Goal: Task Accomplishment & Management: Manage account settings

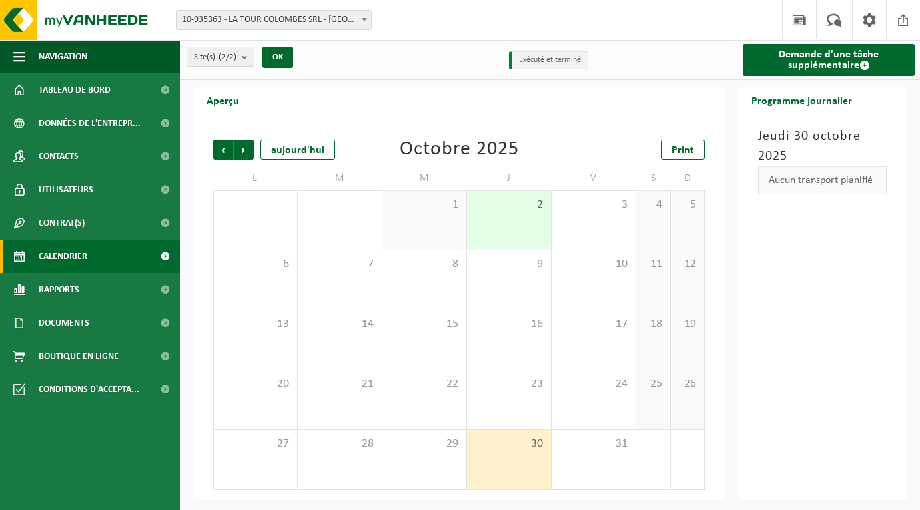
click at [69, 266] on span "Calendrier" at bounding box center [63, 256] width 49 height 33
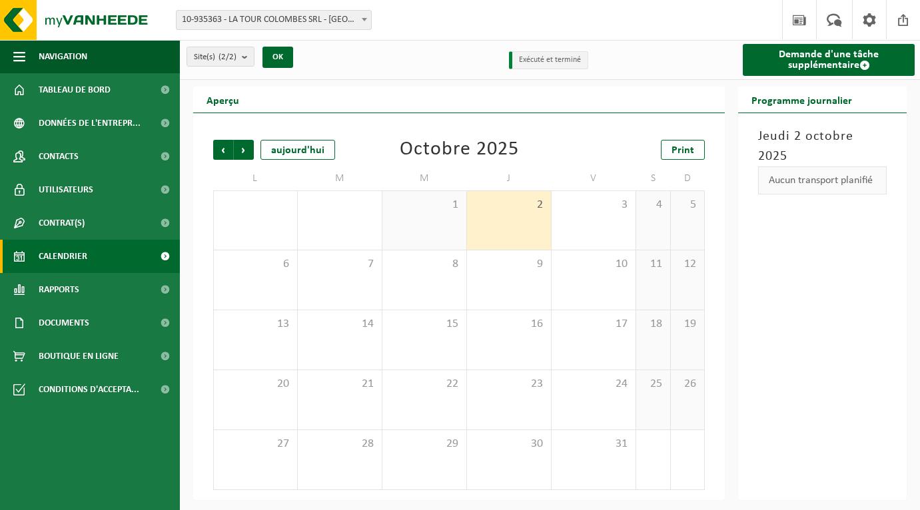
click at [367, 17] on span at bounding box center [364, 19] width 13 height 17
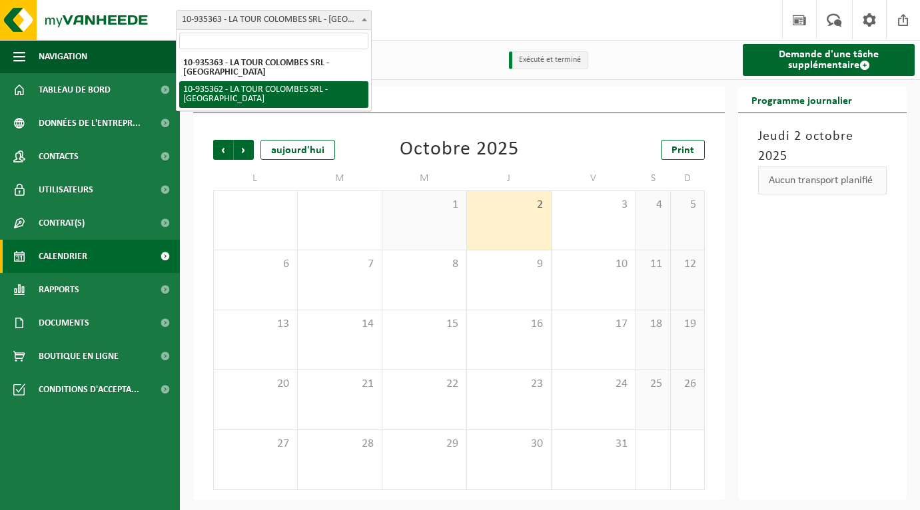
select select "136897"
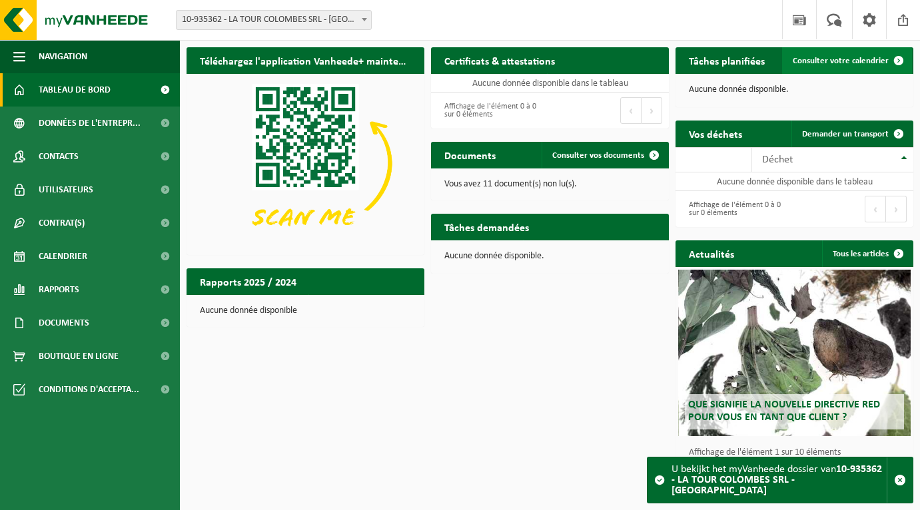
click at [846, 60] on span "Consulter votre calendrier" at bounding box center [840, 61] width 96 height 9
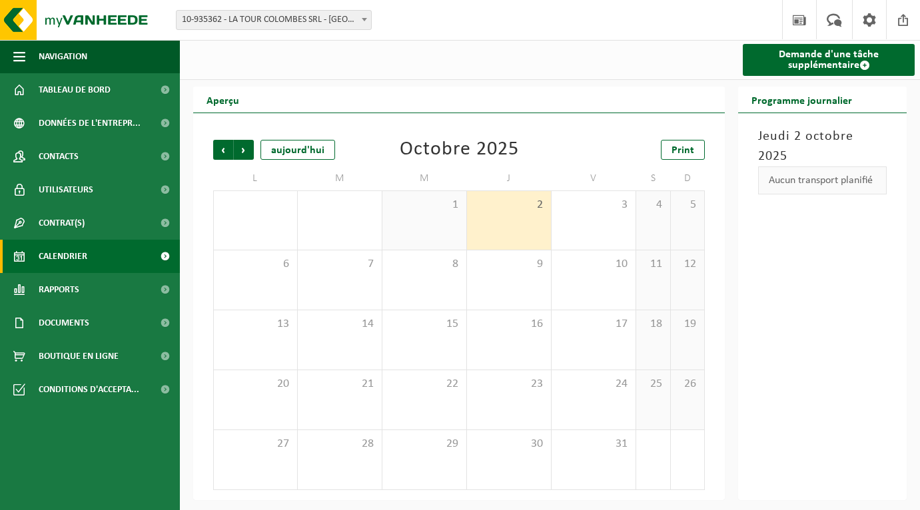
click at [338, 21] on span "10-935362 - LA TOUR COLOMBES SRL - [GEOGRAPHIC_DATA]" at bounding box center [273, 20] width 194 height 19
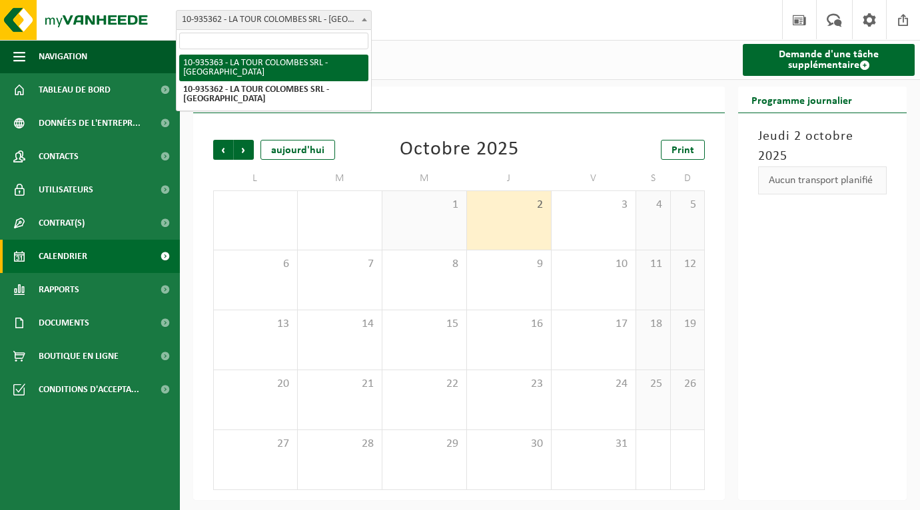
select select "136898"
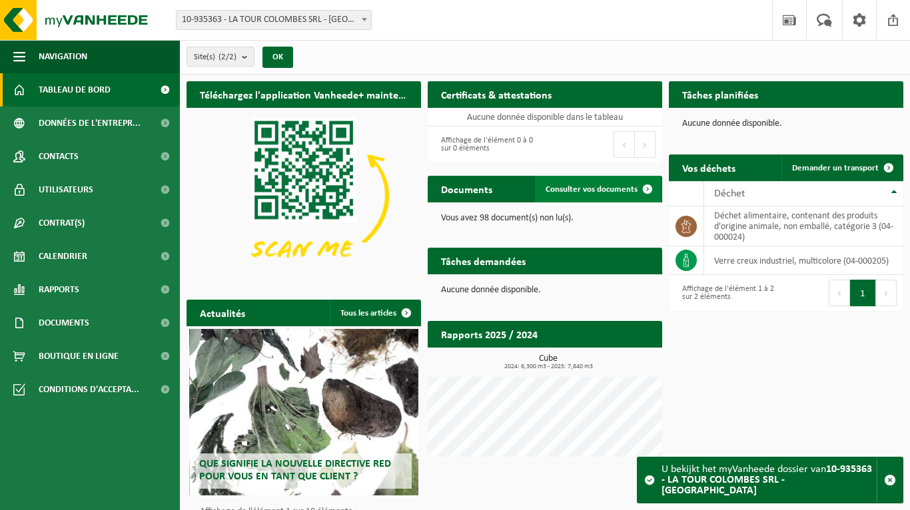
click at [579, 188] on span "Consulter vos documents" at bounding box center [591, 189] width 92 height 9
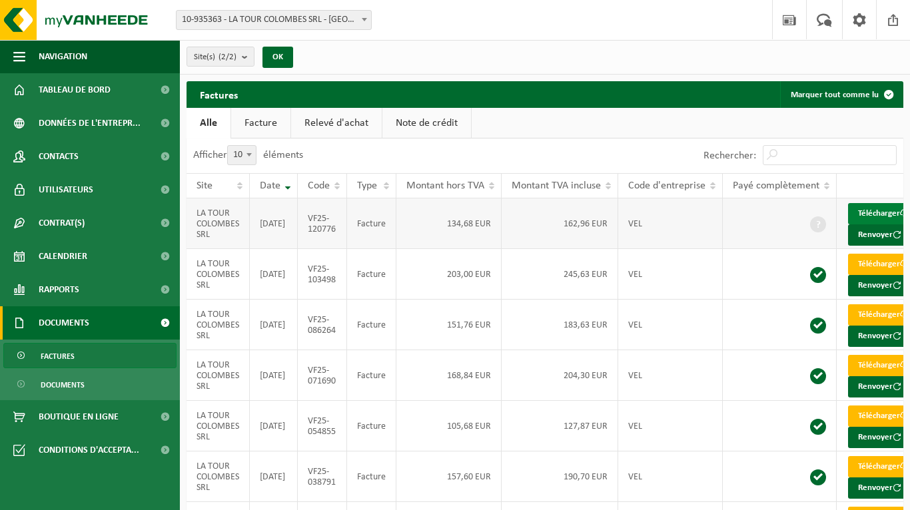
click at [879, 213] on link "Télécharger" at bounding box center [883, 213] width 71 height 21
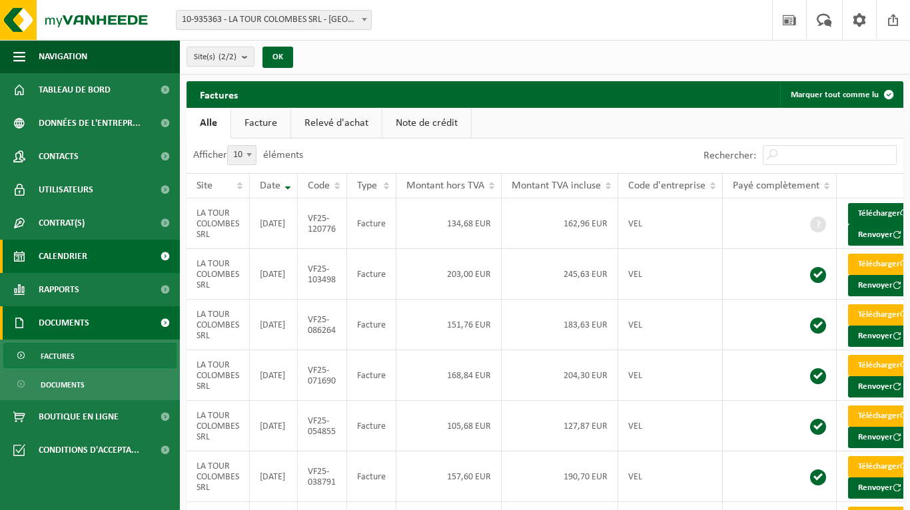
click at [72, 256] on span "Calendrier" at bounding box center [63, 256] width 49 height 33
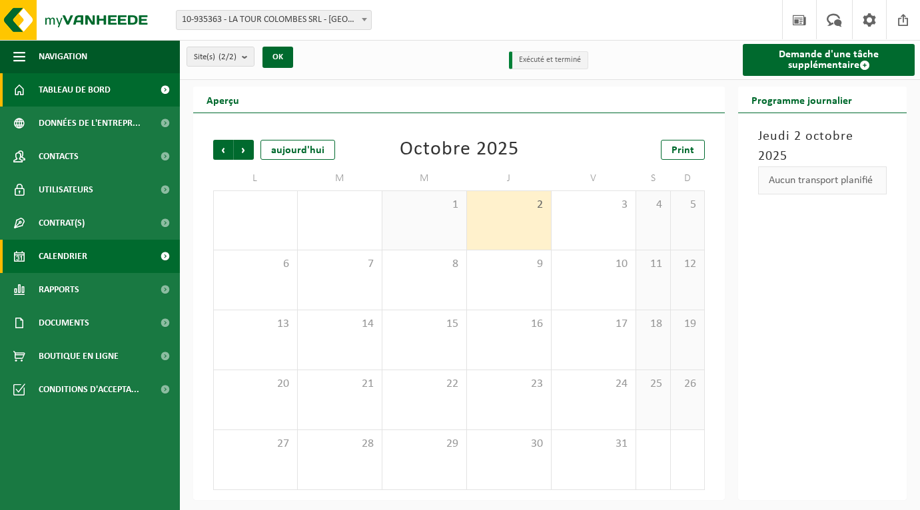
click at [60, 93] on span "Tableau de bord" at bounding box center [75, 89] width 72 height 33
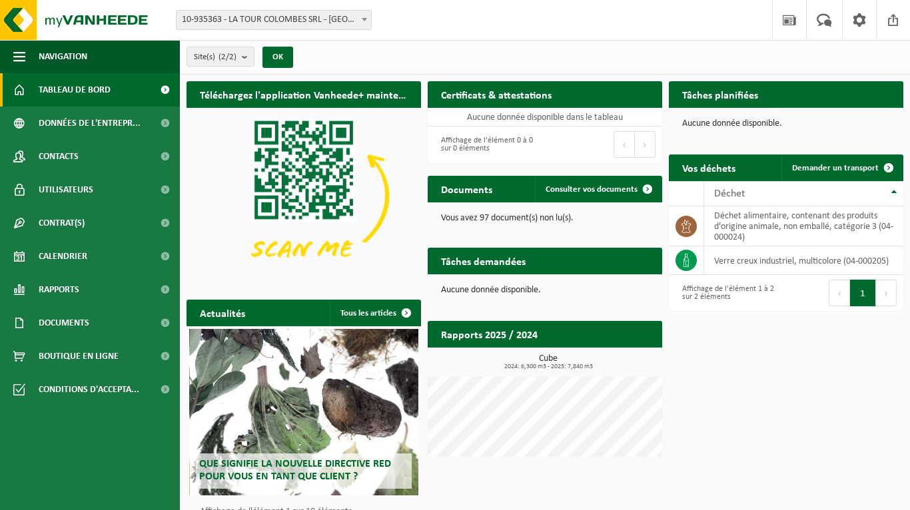
click at [807, 117] on span "Consulter votre calendrier" at bounding box center [830, 121] width 96 height 9
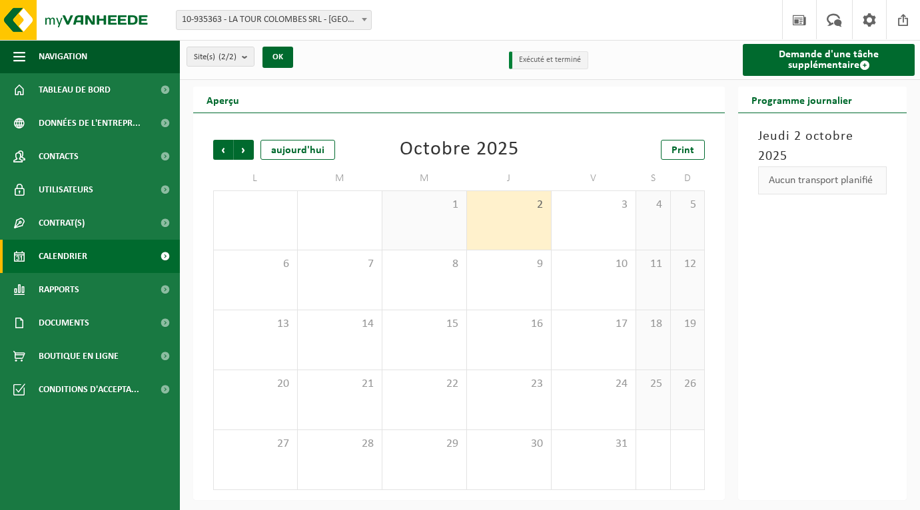
click at [424, 230] on div "1" at bounding box center [424, 220] width 84 height 59
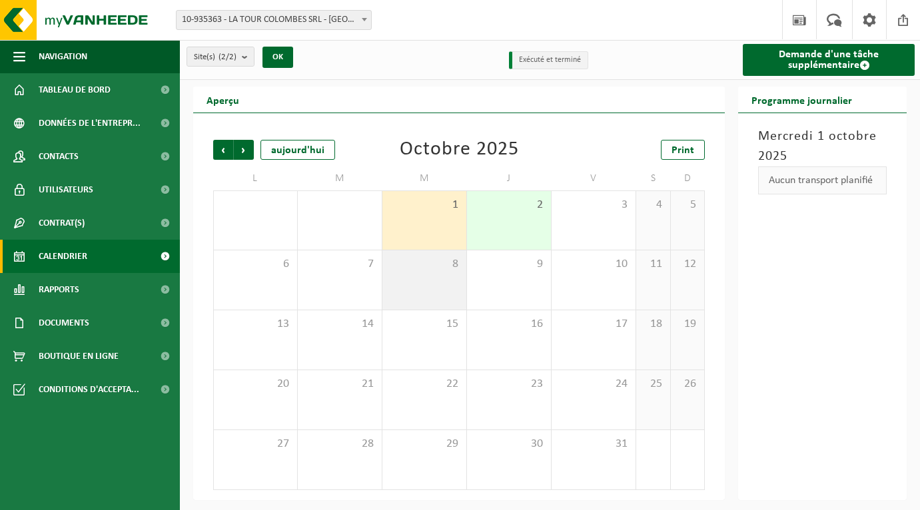
click at [421, 280] on div "8" at bounding box center [424, 279] width 84 height 59
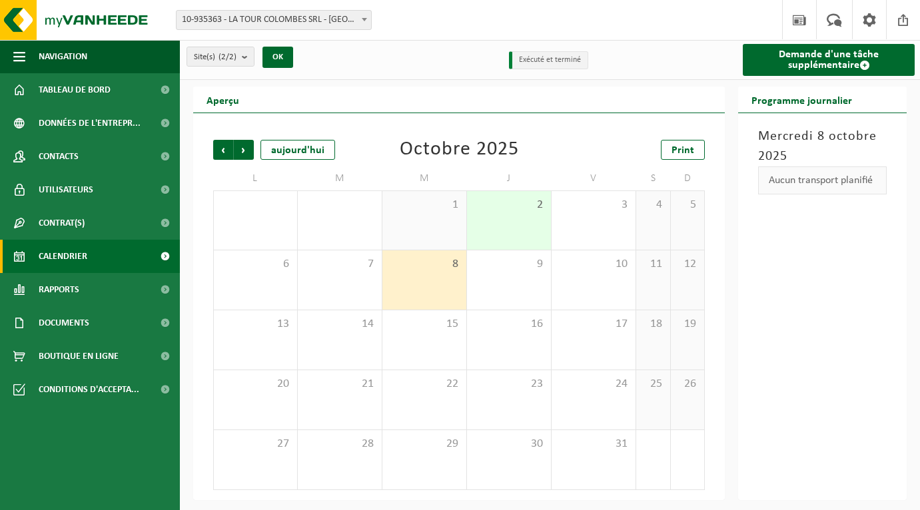
click at [428, 215] on div "1" at bounding box center [424, 220] width 84 height 59
